Goal: Transaction & Acquisition: Download file/media

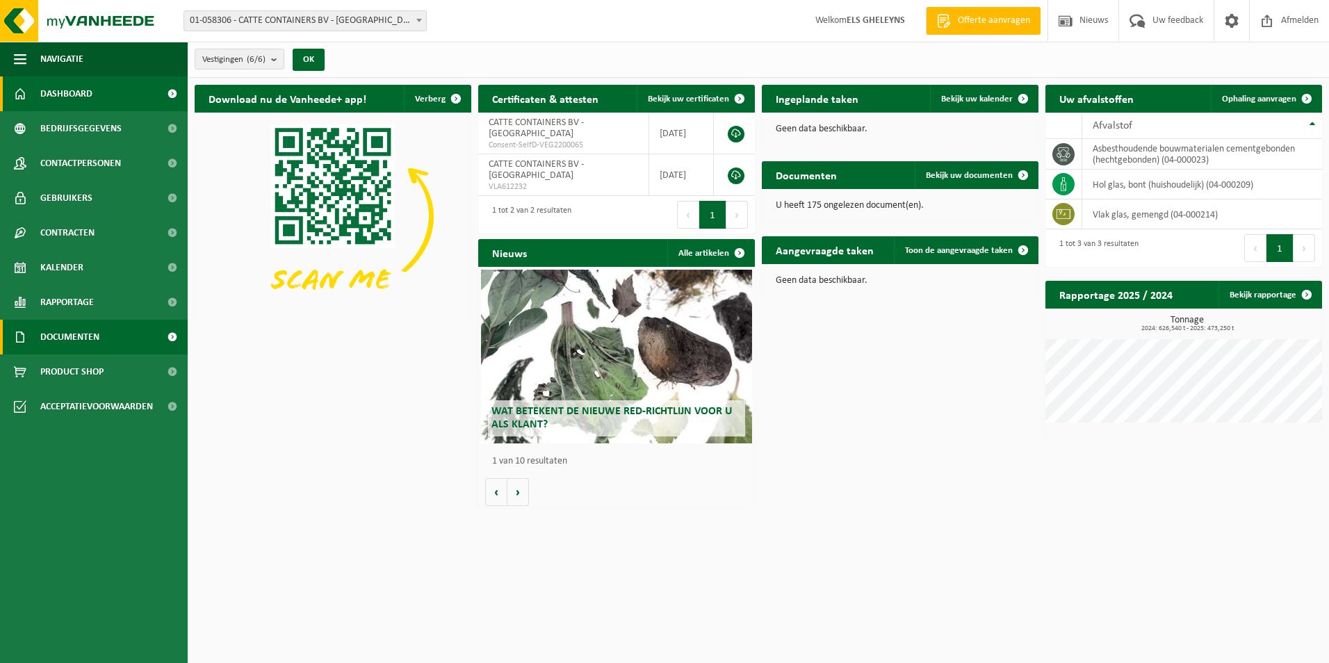
click at [88, 338] on span "Documenten" at bounding box center [69, 337] width 59 height 35
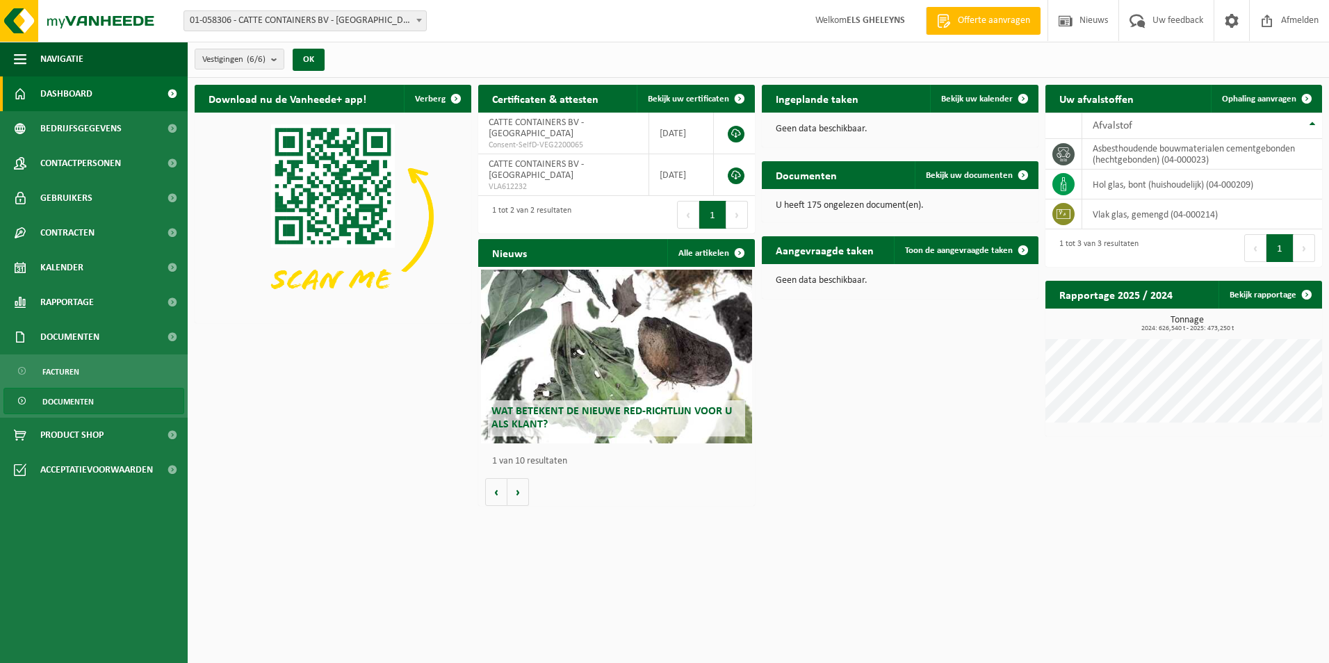
click at [81, 405] on span "Documenten" at bounding box center [67, 401] width 51 height 26
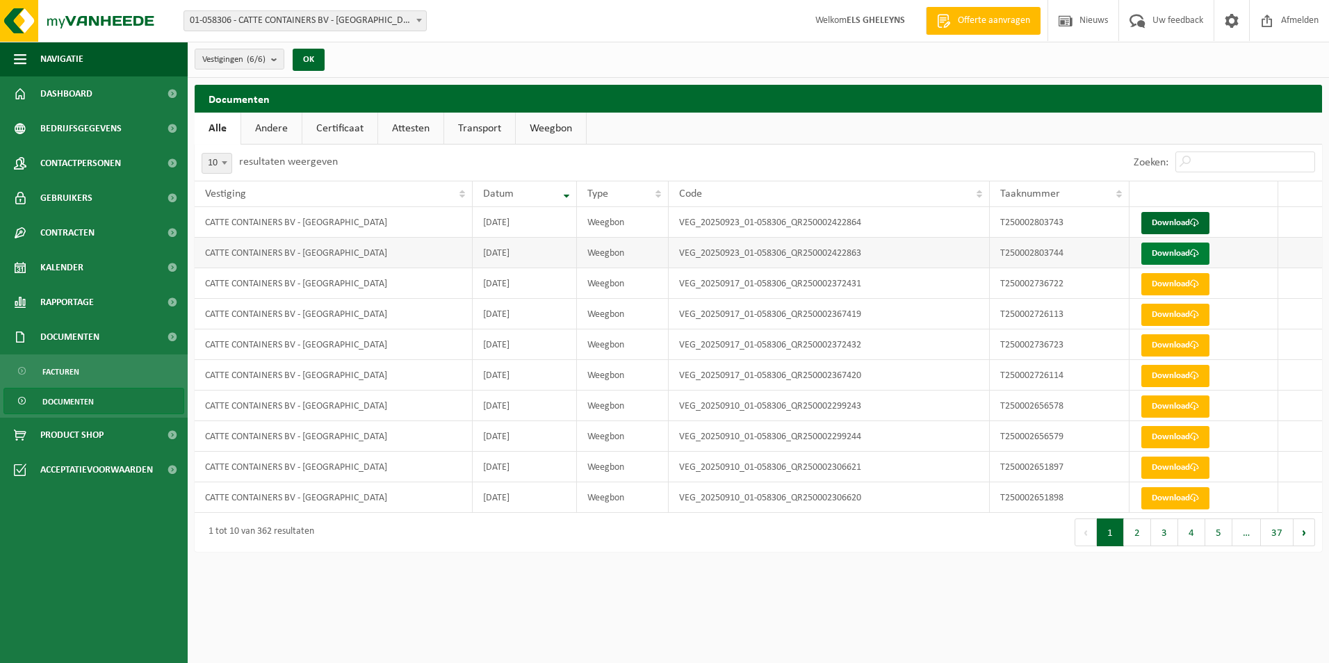
click at [1166, 253] on link "Download" at bounding box center [1175, 254] width 68 height 22
click at [1209, 225] on link "Download" at bounding box center [1175, 223] width 68 height 22
click at [1276, 22] on span at bounding box center [1266, 20] width 21 height 41
